Goal: Browse casually: Explore the website without a specific task or goal

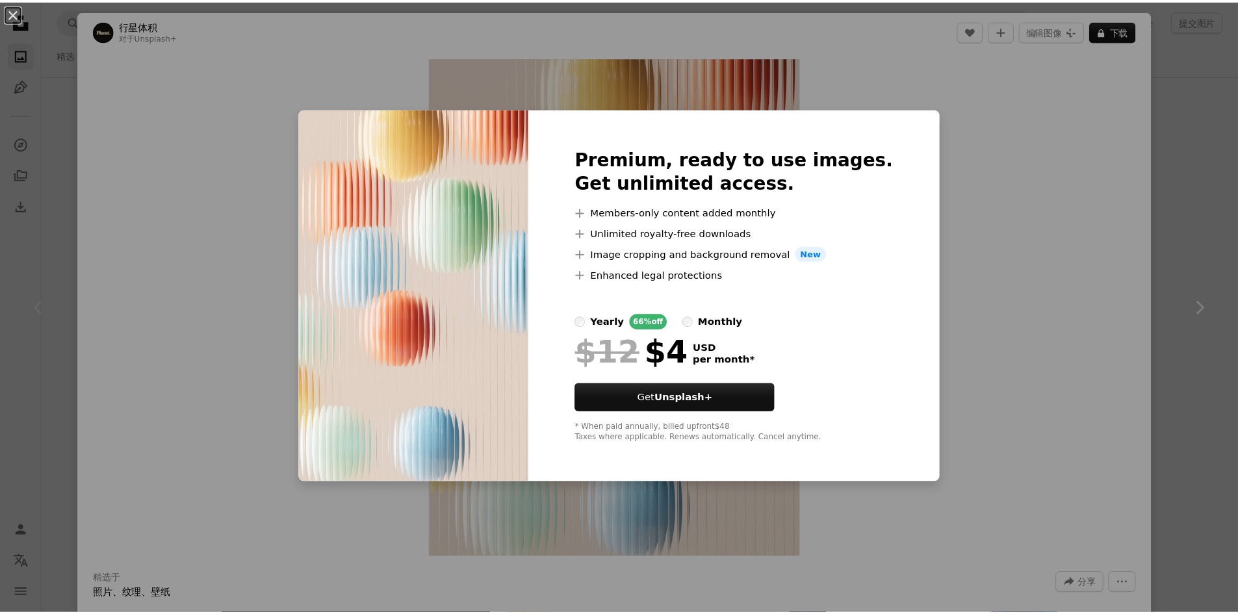
scroll to position [260, 0]
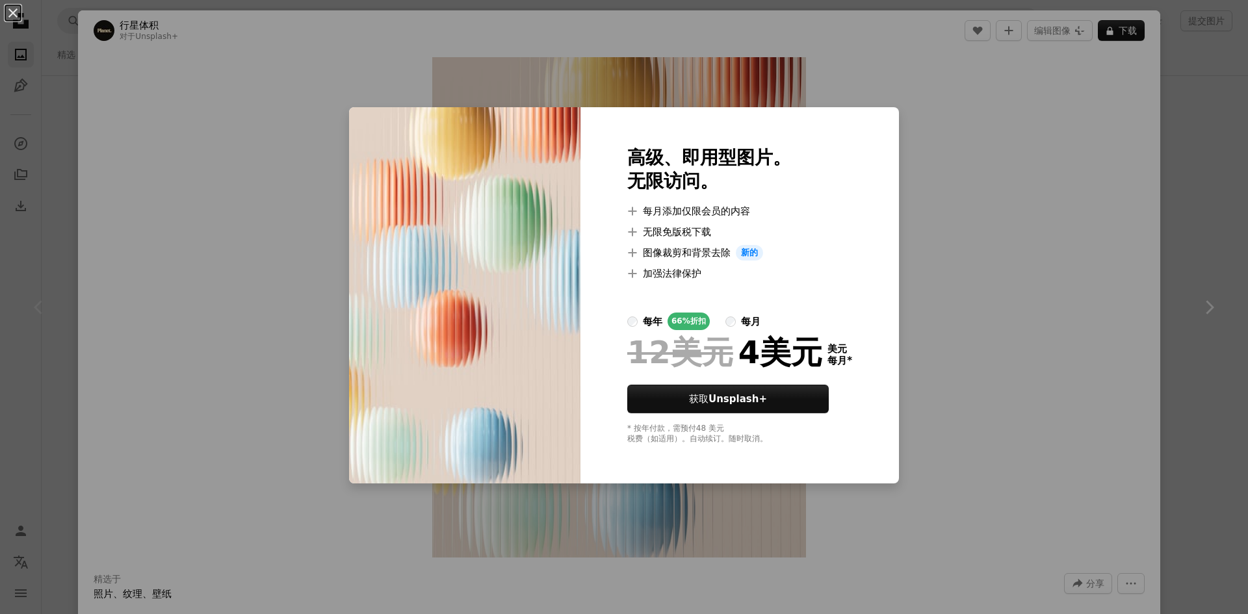
click at [1011, 256] on div "An X shape 高级、即用型图片。 无限访问。 A plus sign 每月添加仅限会员的内容 A plus sign 无限免版税下载 A plus s…" at bounding box center [624, 307] width 1248 height 614
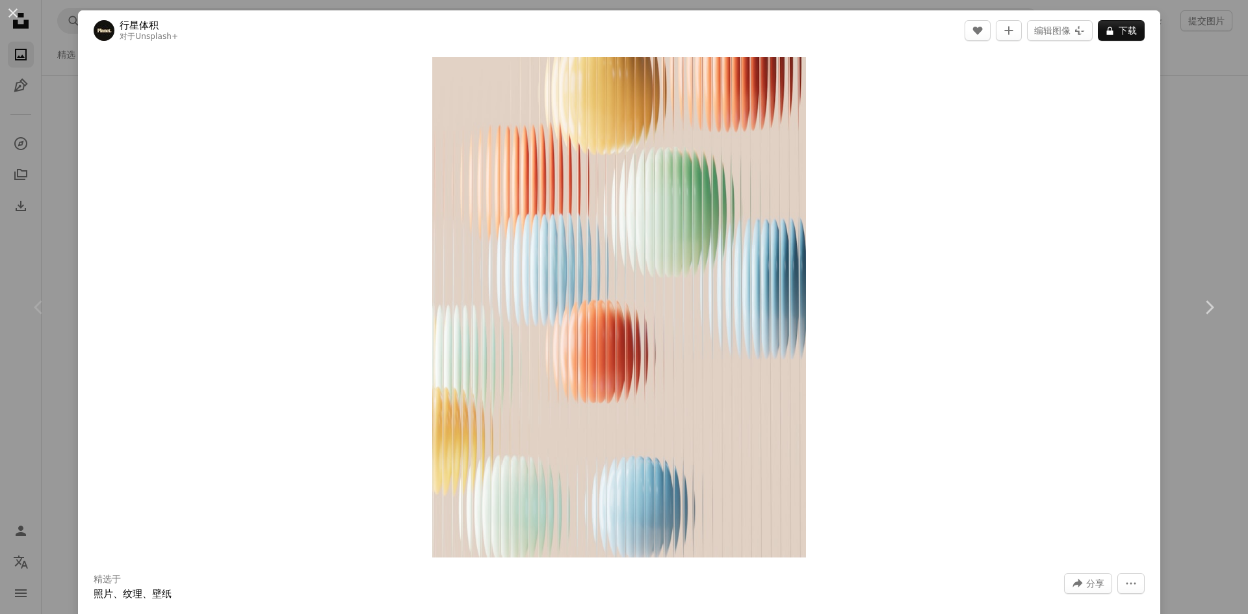
click at [1169, 97] on div "An X shape Chevron left Chevron right 行星体积 对于 Unsplash+ A heart A plus sign 编辑图…" at bounding box center [624, 307] width 1248 height 614
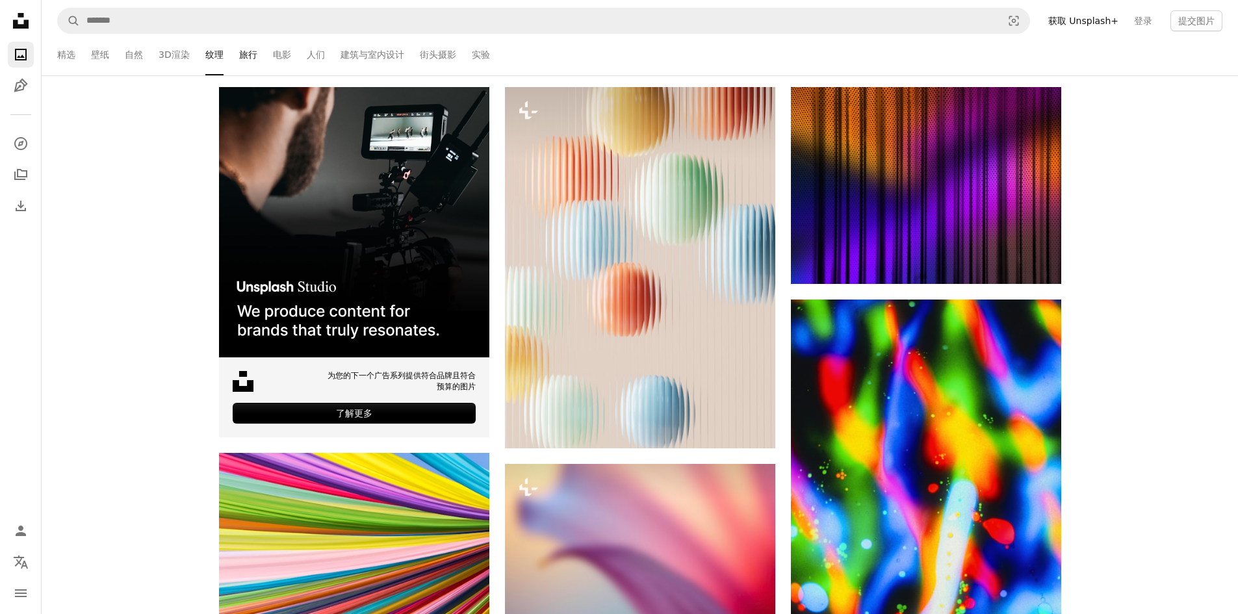
click at [250, 54] on font "旅行" at bounding box center [248, 54] width 18 height 10
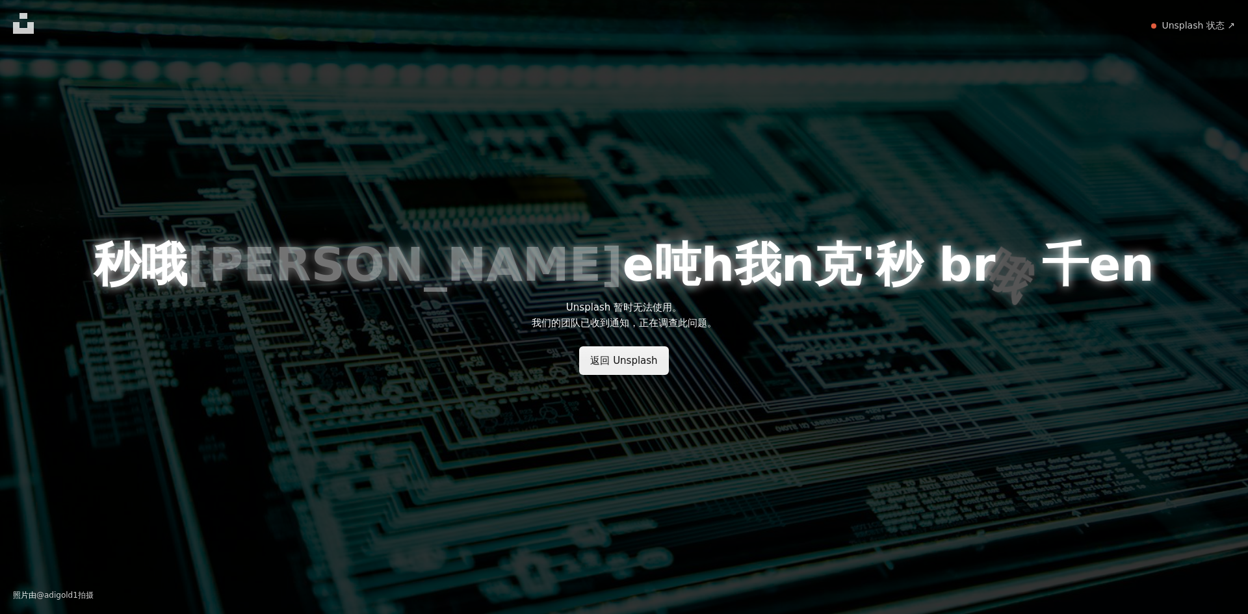
click at [607, 355] on font "返回 Unsplash" at bounding box center [623, 361] width 67 height 12
